Goal: Task Accomplishment & Management: Complete application form

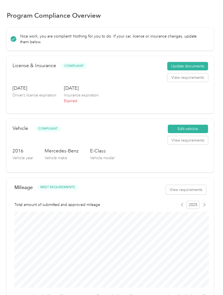
click at [195, 68] on button "Update documents" at bounding box center [187, 66] width 41 height 9
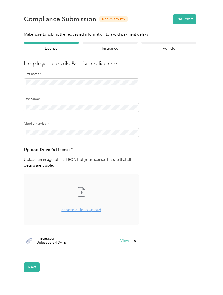
click at [33, 269] on button "Next" at bounding box center [32, 267] width 16 height 10
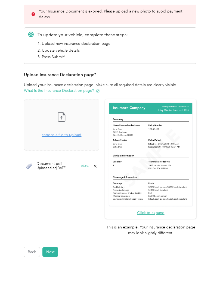
scroll to position [67, 0]
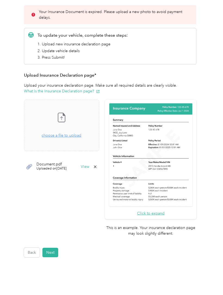
click at [83, 138] on div "Take a photo or choose a photo from your library Drag and drop your file here, …" at bounding box center [62, 125] width 66 height 42
click at [97, 183] on icon at bounding box center [95, 183] width 4 height 4
click at [106, 187] on button "Yes" at bounding box center [101, 186] width 11 height 9
click at [52, 248] on button "Next" at bounding box center [50, 253] width 16 height 10
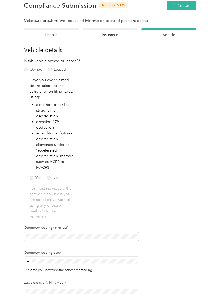
scroll to position [0, 0]
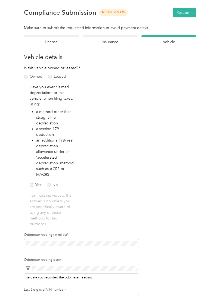
click at [53, 78] on label "Leased" at bounding box center [57, 77] width 18 height 4
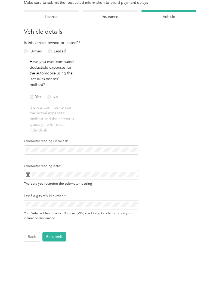
scroll to position [31, 0]
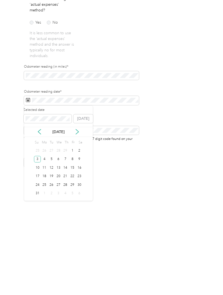
click at [78, 204] on icon at bounding box center [76, 206] width 5 height 5
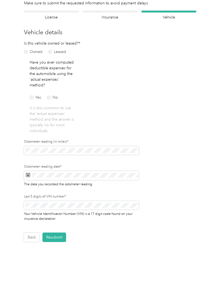
click at [124, 171] on span at bounding box center [81, 175] width 115 height 9
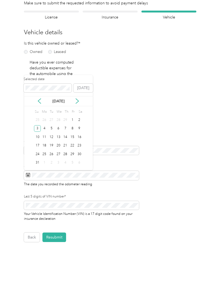
click at [76, 98] on icon at bounding box center [76, 100] width 5 height 5
click at [83, 84] on button "[DATE]" at bounding box center [83, 88] width 20 height 9
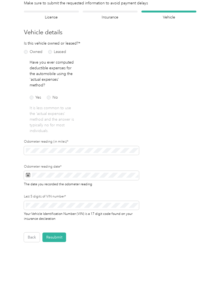
click at [60, 232] on button "Resubmit" at bounding box center [54, 237] width 24 height 10
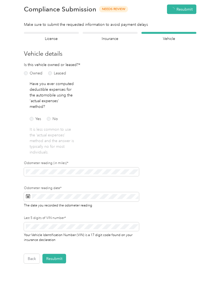
scroll to position [0, 0]
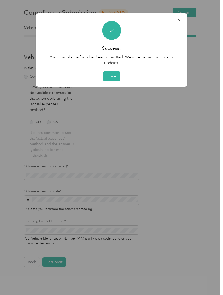
click at [113, 76] on button "Done" at bounding box center [111, 76] width 17 height 10
